Goal: Task Accomplishment & Management: Manage account settings

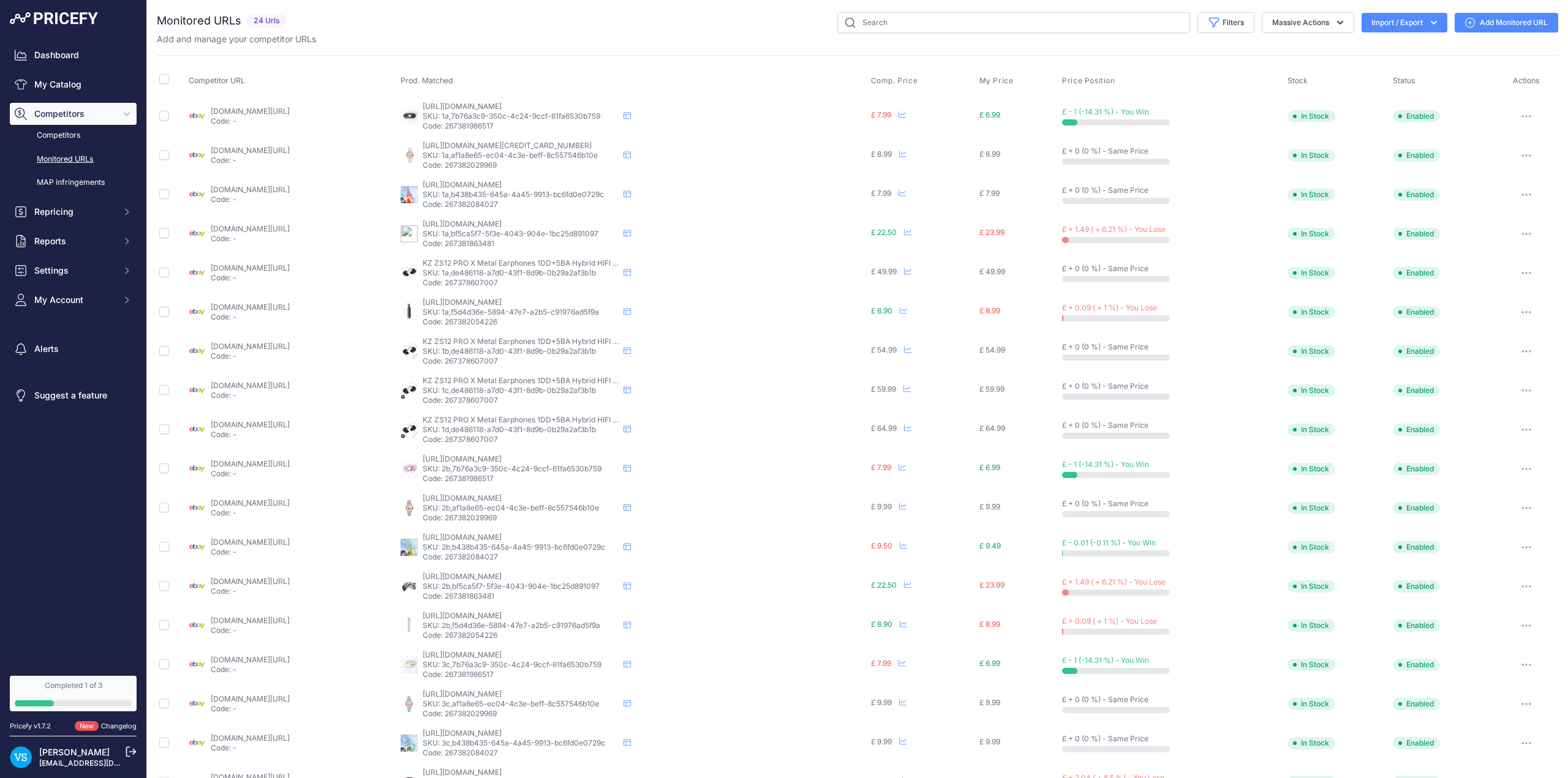
click at [70, 158] on link "Monitored URLs" at bounding box center [74, 159] width 127 height 21
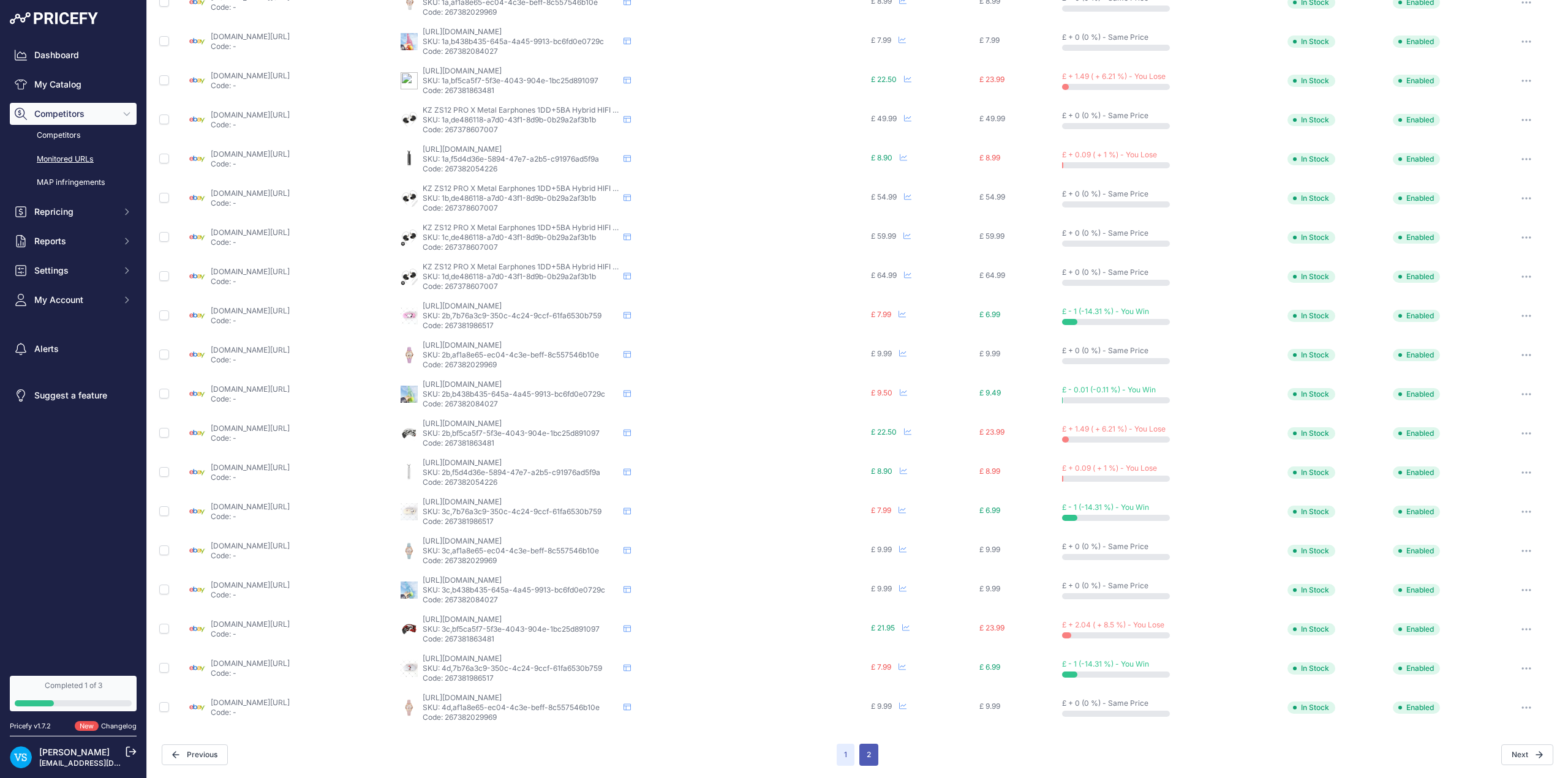
click at [863, 756] on button "2" at bounding box center [869, 755] width 19 height 22
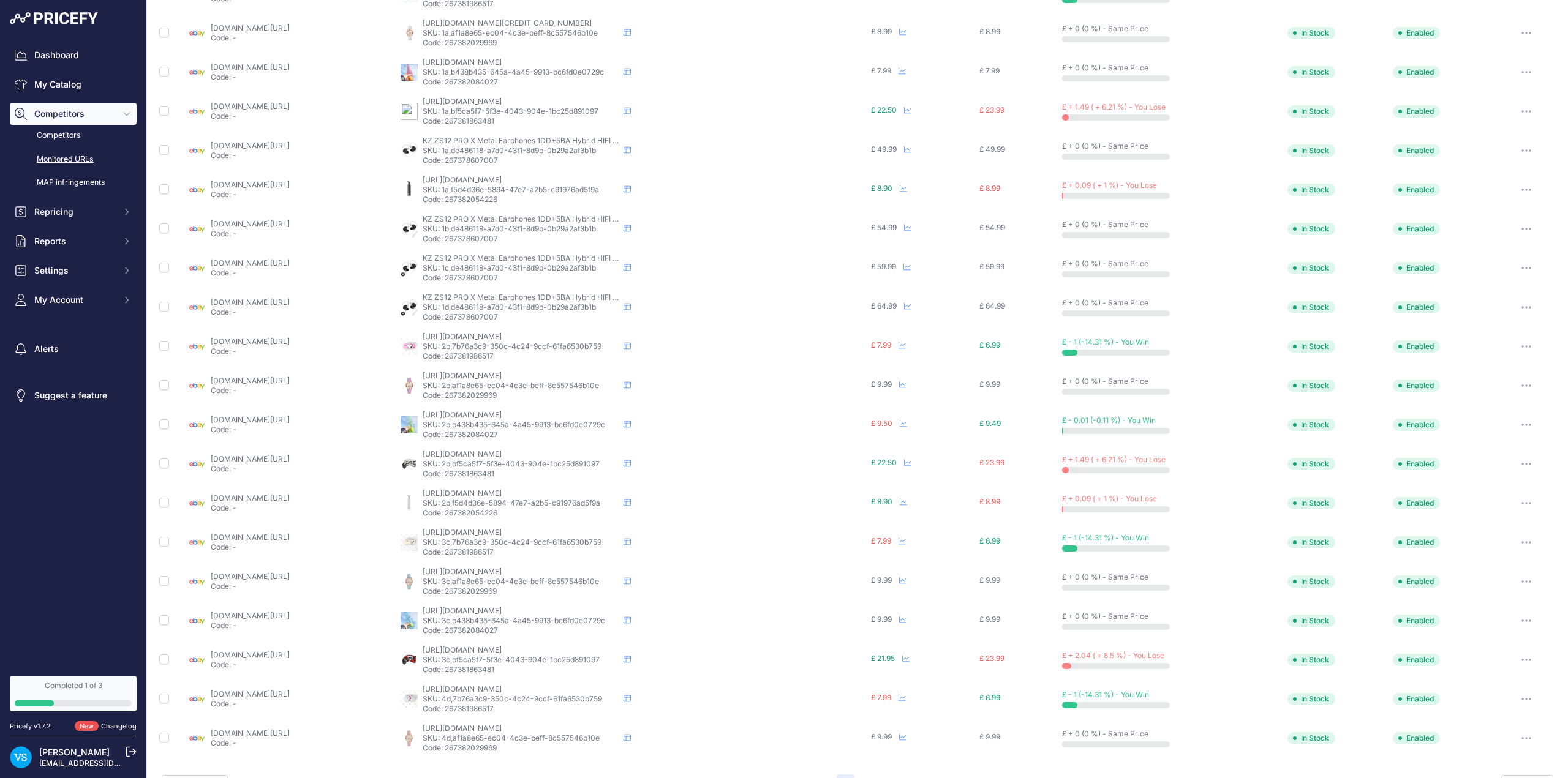
scroll to position [184, 0]
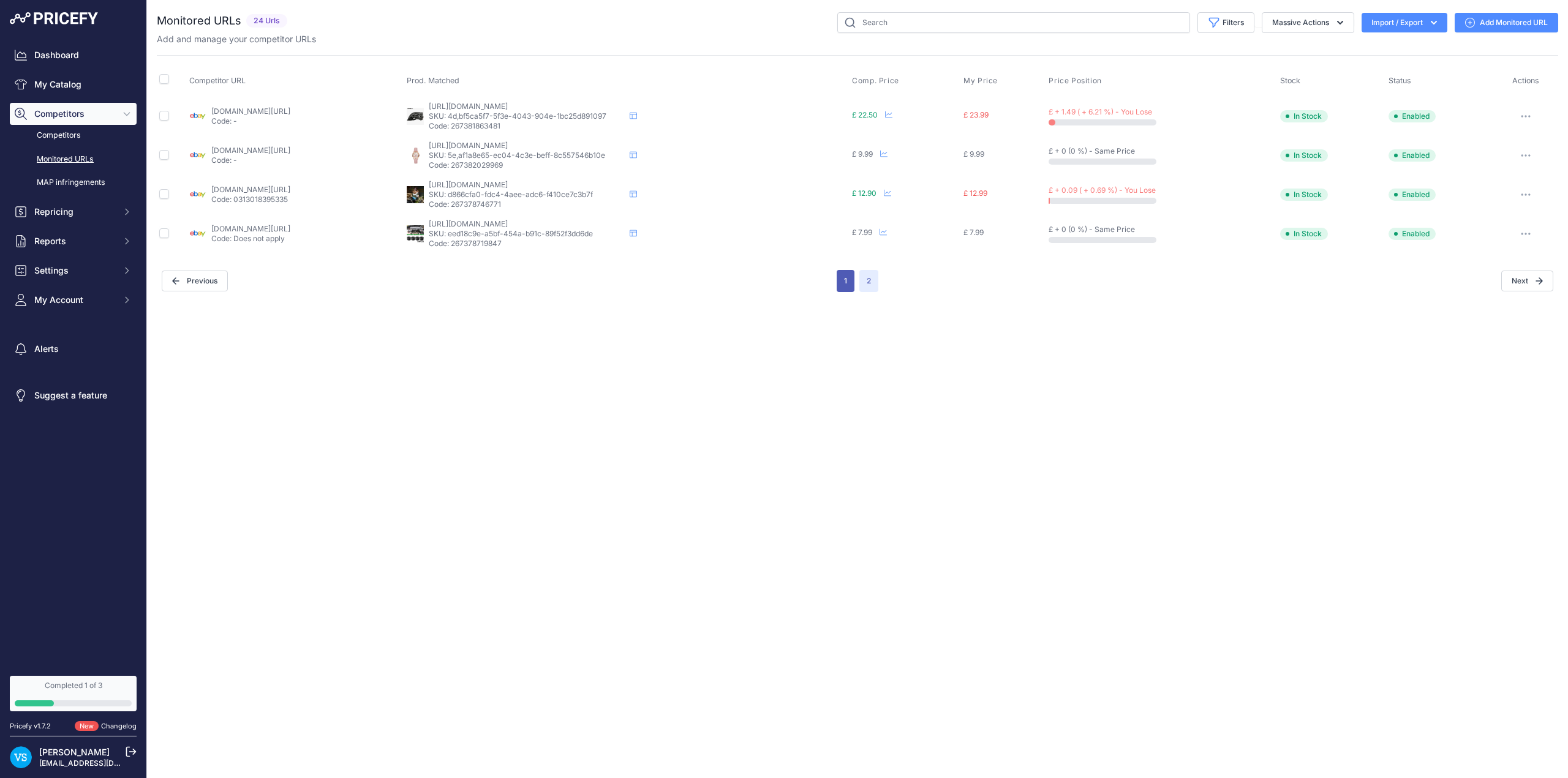
click at [847, 284] on button "1" at bounding box center [845, 281] width 18 height 22
